Goal: Entertainment & Leisure: Consume media (video, audio)

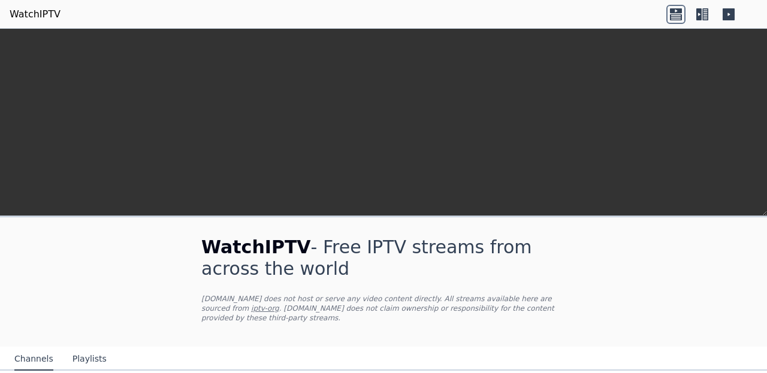
scroll to position [214, 0]
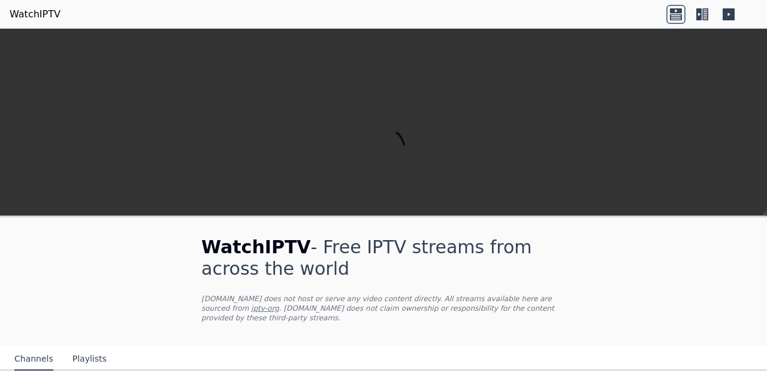
scroll to position [238, 0]
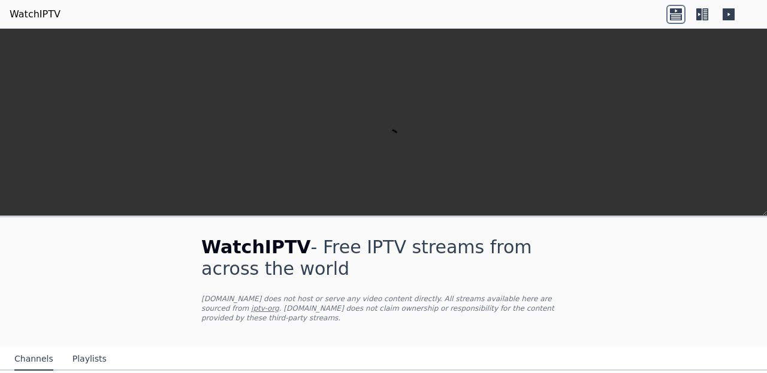
scroll to position [0, 0]
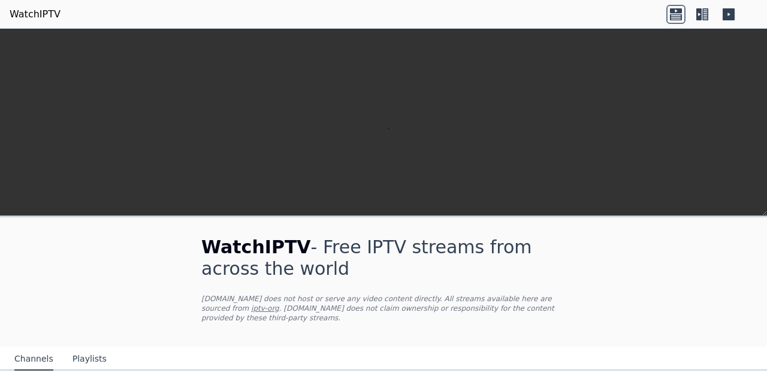
scroll to position [0, 0]
